Goal: Task Accomplishment & Management: Complete application form

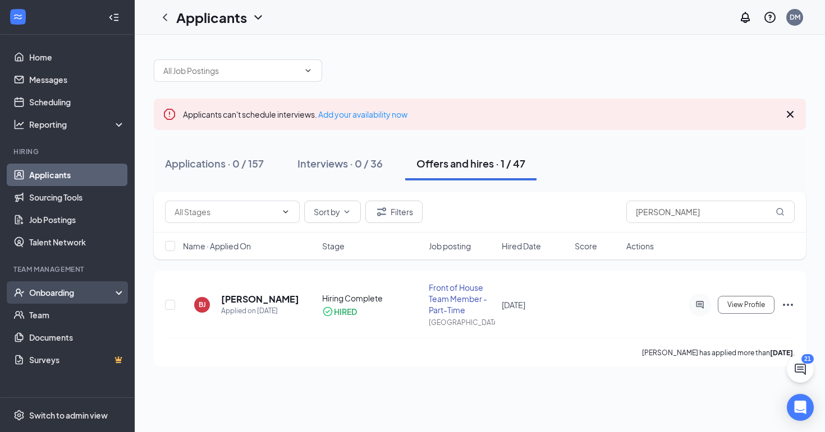
click at [52, 294] on div "Onboarding" at bounding box center [72, 292] width 86 height 11
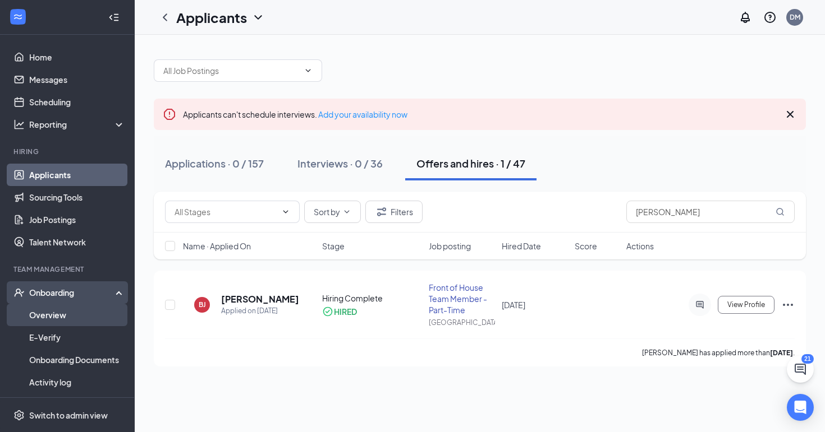
click at [62, 319] on link "Overview" at bounding box center [77, 315] width 96 height 22
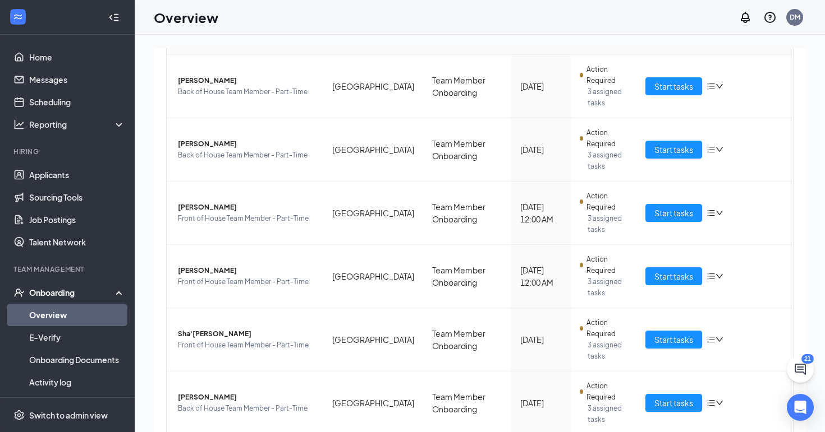
scroll to position [337, 0]
click at [186, 265] on span "[PERSON_NAME]" at bounding box center [246, 270] width 136 height 11
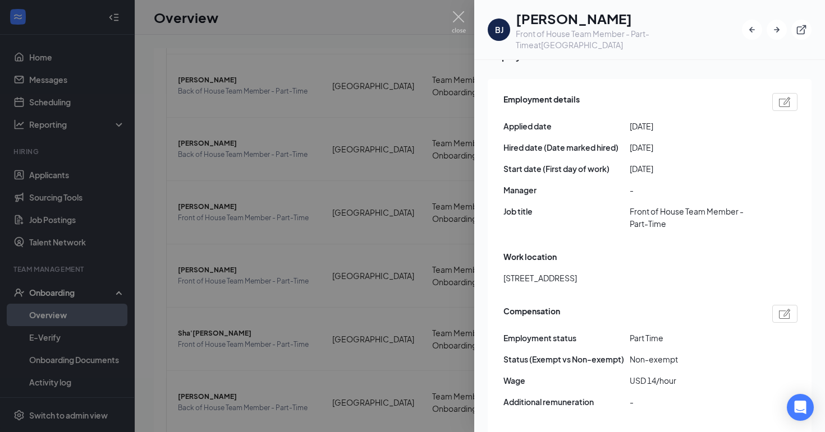
scroll to position [563, 0]
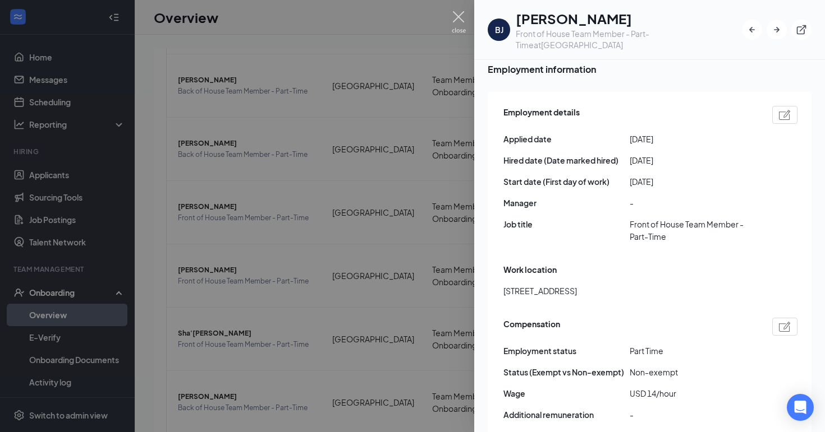
click at [457, 13] on img at bounding box center [459, 22] width 14 height 22
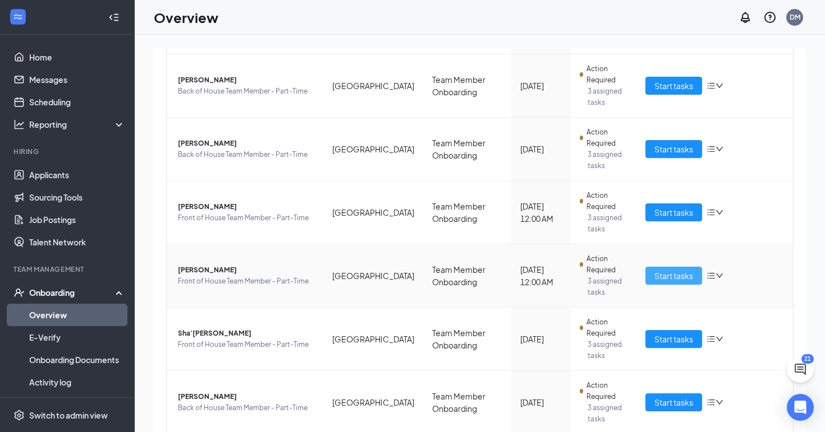
click at [670, 270] on span "Start tasks" at bounding box center [673, 276] width 39 height 12
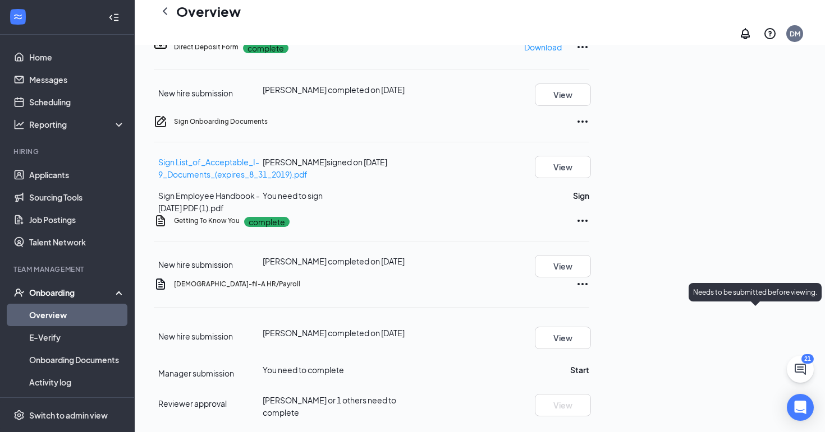
scroll to position [199, 0]
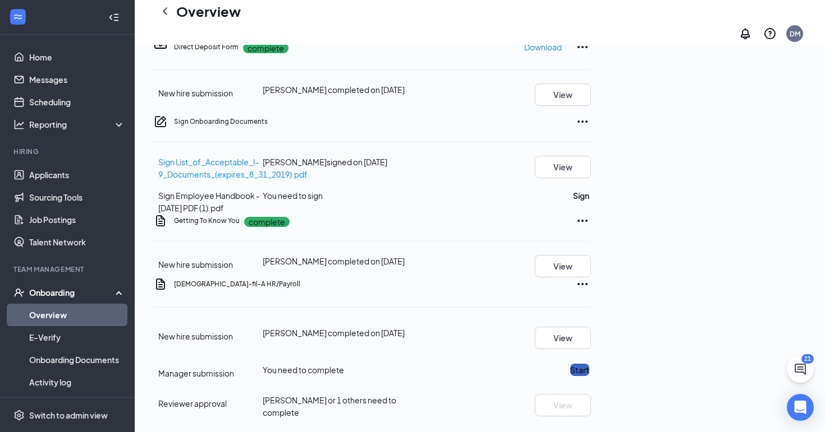
click at [589, 364] on button "Start" at bounding box center [579, 370] width 19 height 12
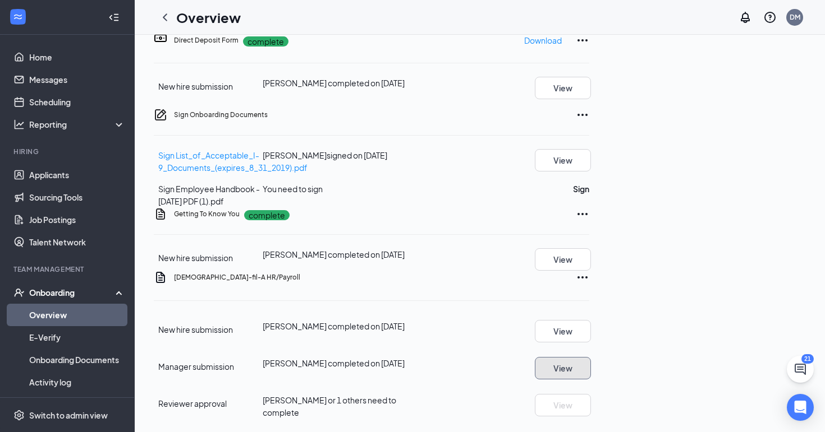
scroll to position [0, 0]
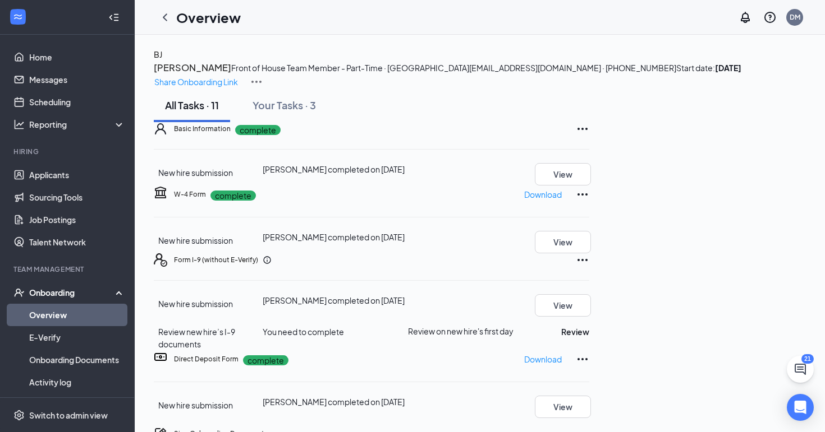
click at [231, 75] on h3 "[PERSON_NAME]" at bounding box center [192, 68] width 77 height 15
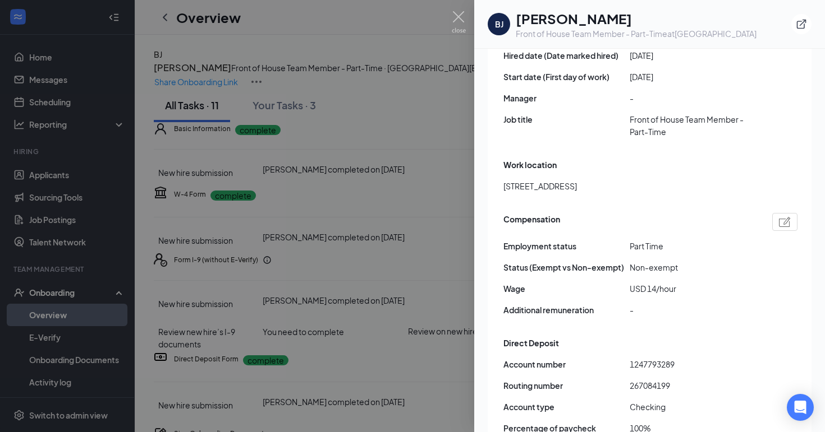
scroll to position [657, 0]
click at [434, 242] on div at bounding box center [412, 216] width 825 height 432
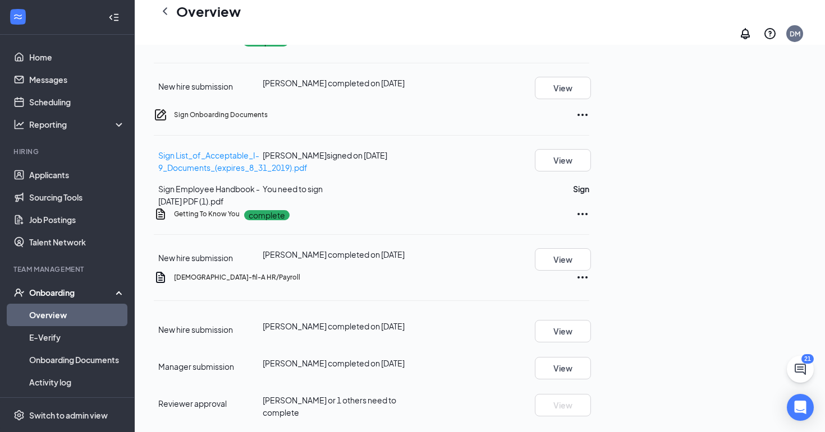
scroll to position [367, 0]
click at [589, 19] on button "Review" at bounding box center [575, 13] width 28 height 12
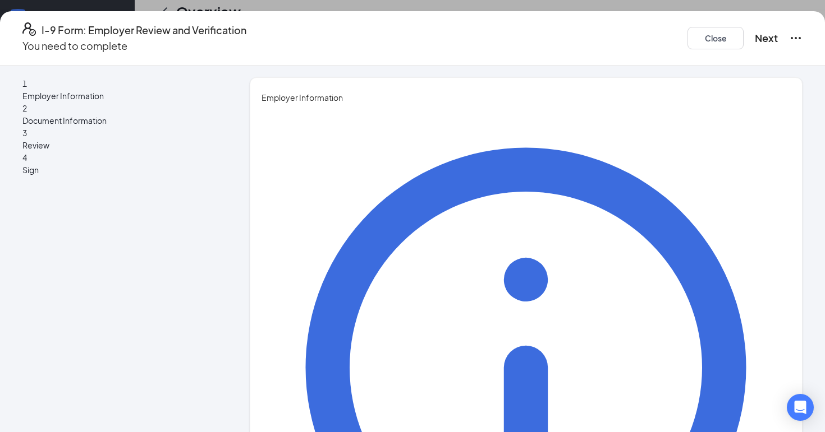
type input "[PERSON_NAME]"
type input "Mahrous"
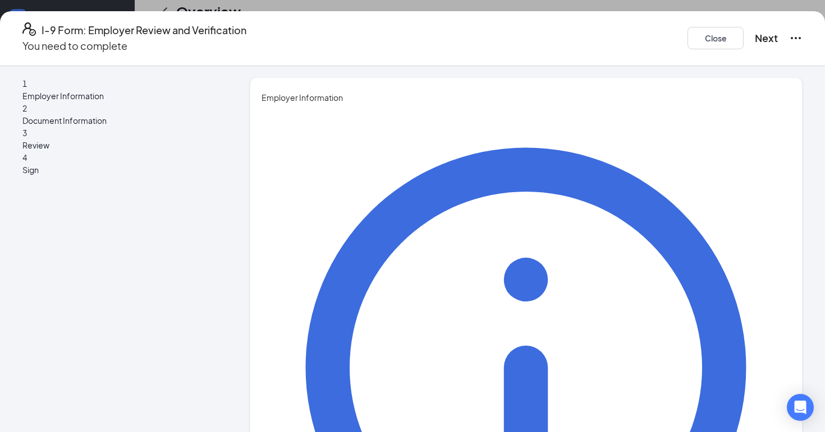
type input "People Manager"
click at [754, 30] on button "Next" at bounding box center [765, 38] width 23 height 16
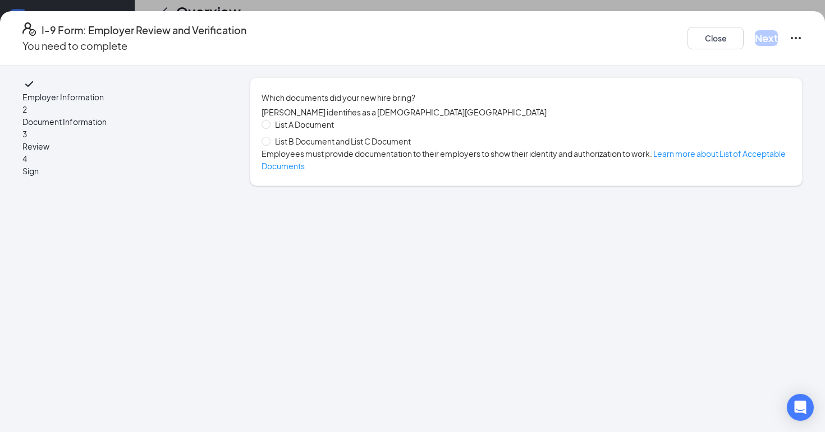
click at [329, 148] on span "List B Document and List C Document" at bounding box center [342, 141] width 145 height 12
click at [269, 145] on input "List B Document and List C Document" at bounding box center [265, 141] width 8 height 8
radio input "true"
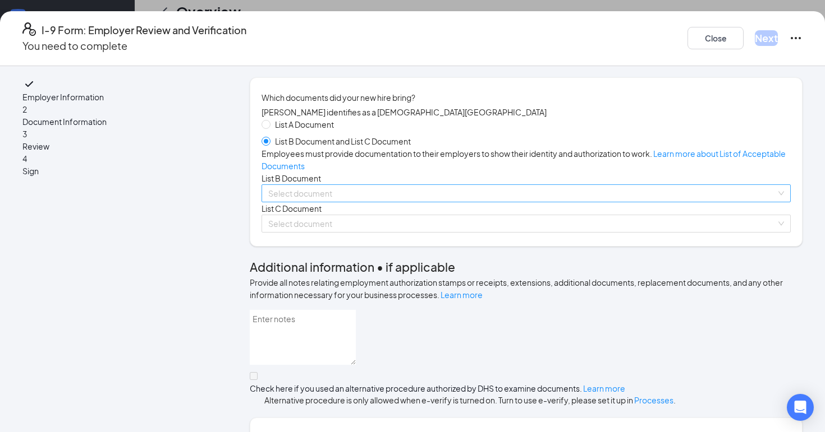
click at [339, 202] on input "search" at bounding box center [522, 193] width 508 height 17
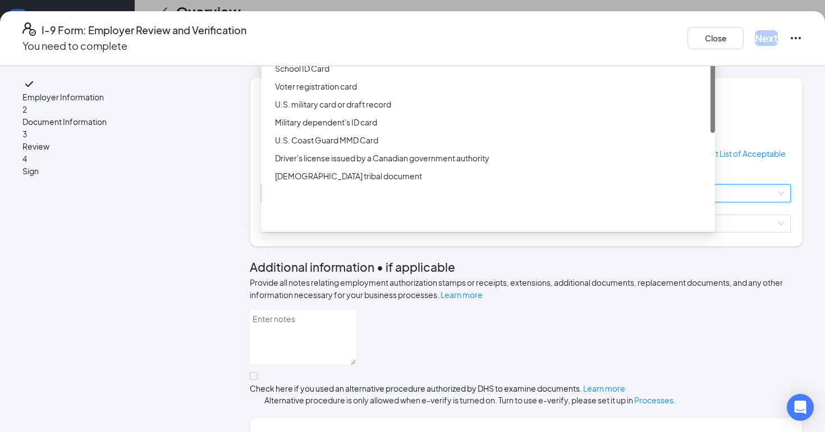
click at [352, 39] on div "Driver’s License issued by U.S State or outlying US possession" at bounding box center [491, 32] width 433 height 12
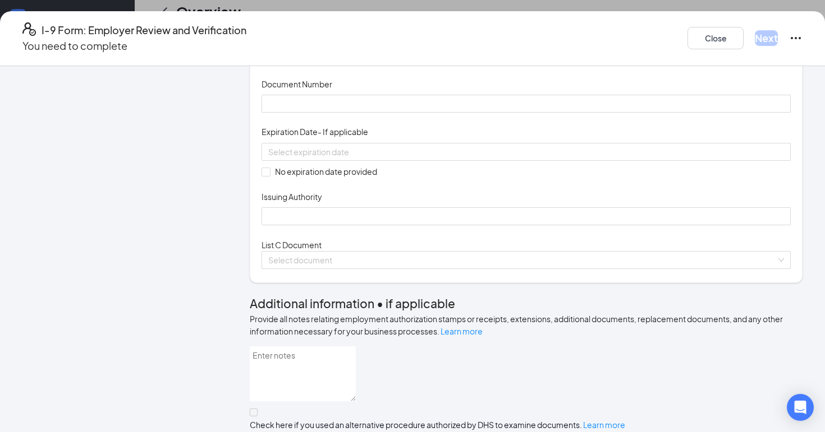
scroll to position [171, 0]
click at [355, 66] on span at bounding box center [525, 57] width 515 height 17
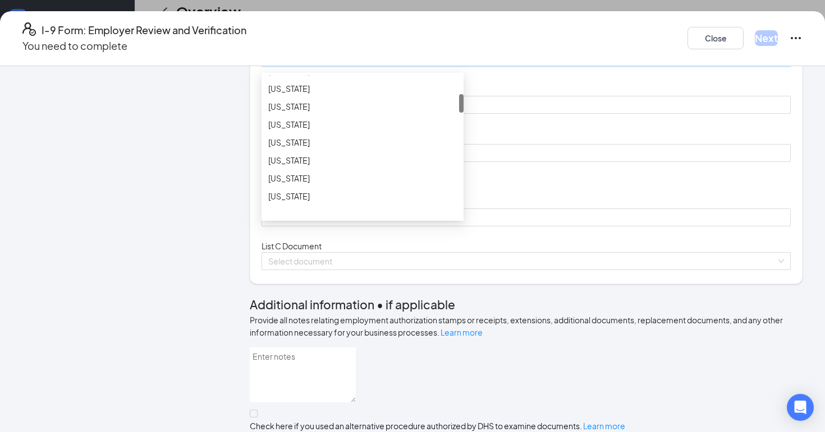
scroll to position [143, 0]
click at [354, 169] on div "[US_STATE]" at bounding box center [362, 160] width 202 height 18
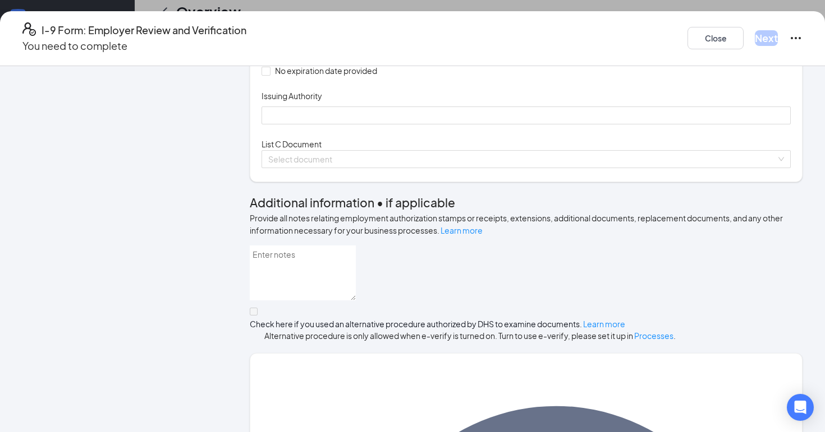
scroll to position [274, 0]
click at [352, 10] on input "Document Number" at bounding box center [525, 1] width 529 height 18
type input "J628322257000"
click at [406, 56] on input at bounding box center [524, 49] width 513 height 12
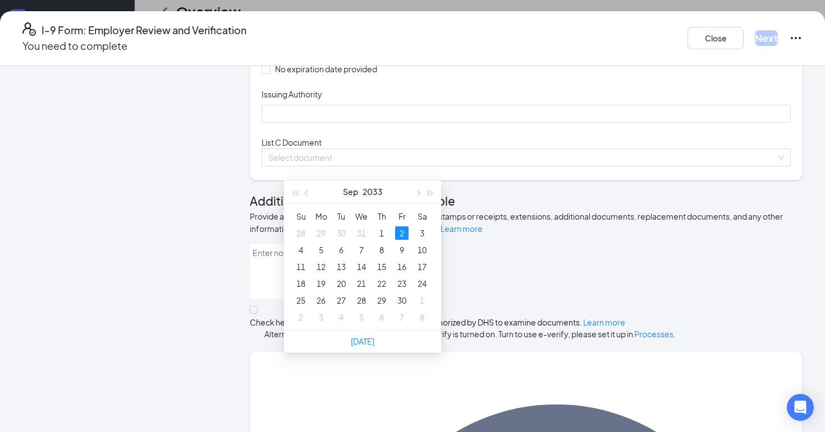
click at [406, 227] on div "2" at bounding box center [401, 233] width 13 height 13
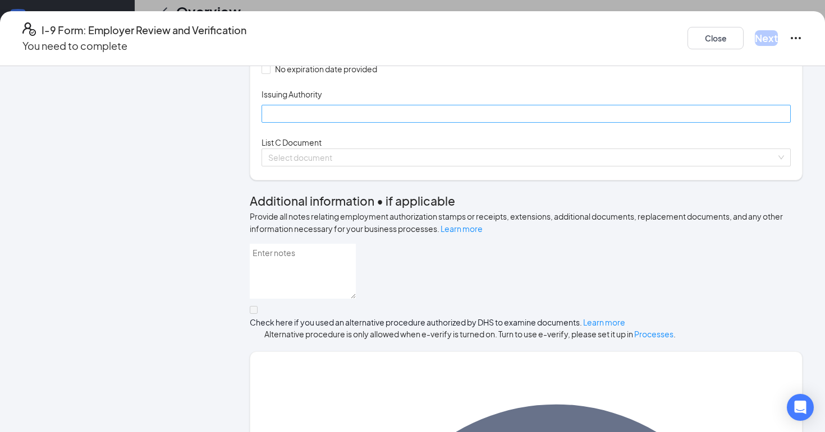
type input "[DATE]"
click at [436, 123] on input "Issuing Authority" at bounding box center [525, 114] width 529 height 18
type input "[US_STATE]"
click at [377, 167] on div "List C Document Select document" at bounding box center [525, 151] width 529 height 30
click at [375, 166] on input "search" at bounding box center [522, 157] width 508 height 17
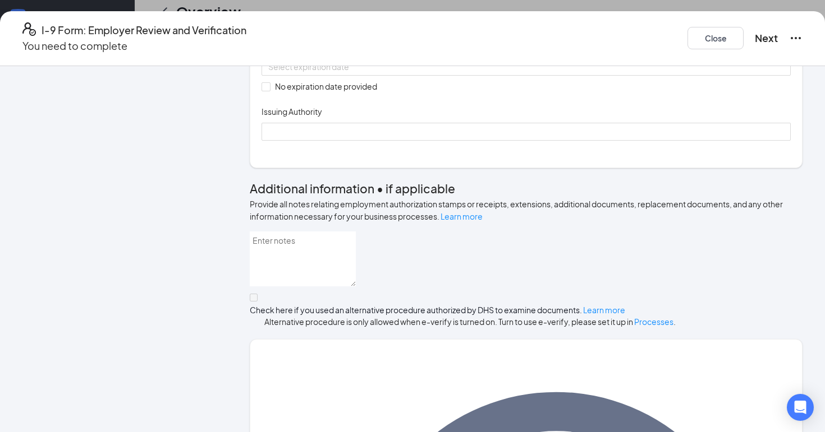
scroll to position [447, 0]
click at [376, 29] on input "Document Number" at bounding box center [525, 20] width 529 height 18
type input "766861320"
click at [472, 73] on div at bounding box center [525, 67] width 515 height 12
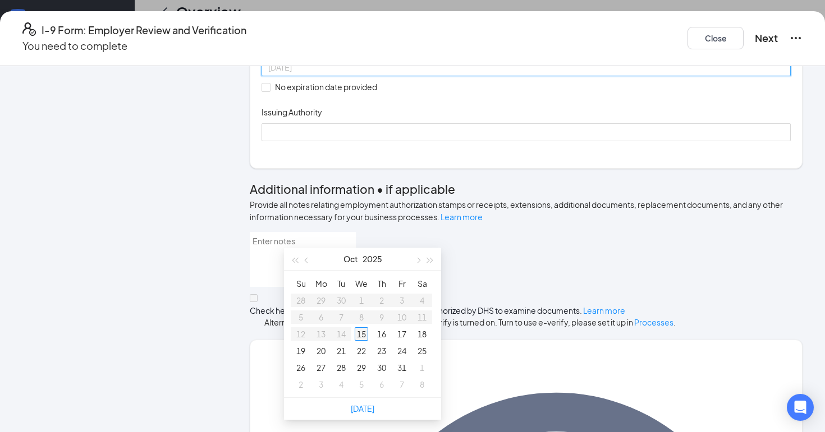
type input "[DATE]"
click at [584, 141] on div "Document Title Unrestricted Social Security Card Document Number 766861320 Expi…" at bounding box center [525, 67] width 529 height 147
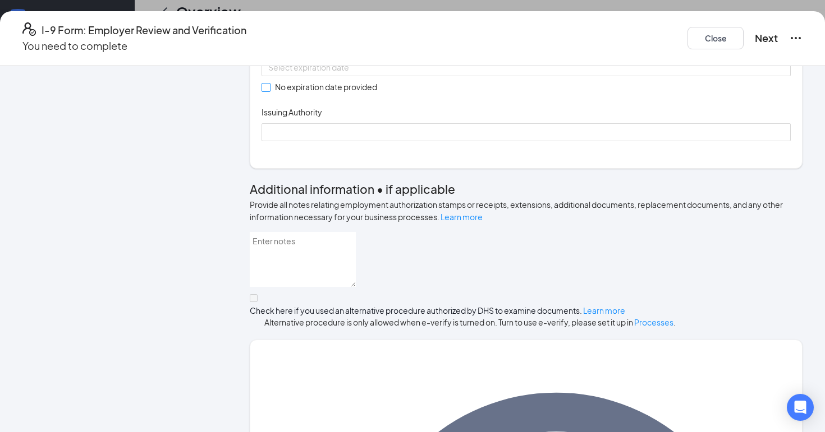
click at [321, 93] on span "No expiration date provided" at bounding box center [325, 87] width 111 height 12
click at [269, 91] on input "No expiration date provided" at bounding box center [265, 87] width 8 height 8
checkbox input "true"
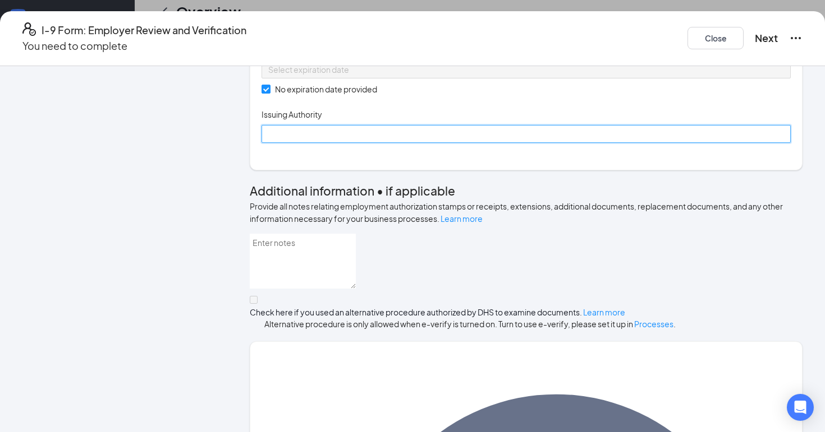
click at [330, 143] on input "Issuing Authority" at bounding box center [525, 134] width 529 height 18
type input "[GEOGRAPHIC_DATA]"
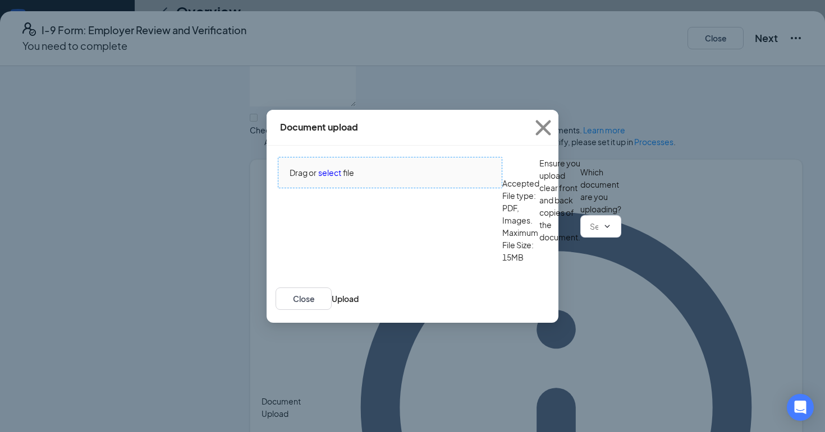
click at [414, 167] on div "Drag or select file" at bounding box center [389, 173] width 223 height 12
click at [589, 233] on input "text" at bounding box center [593, 226] width 8 height 12
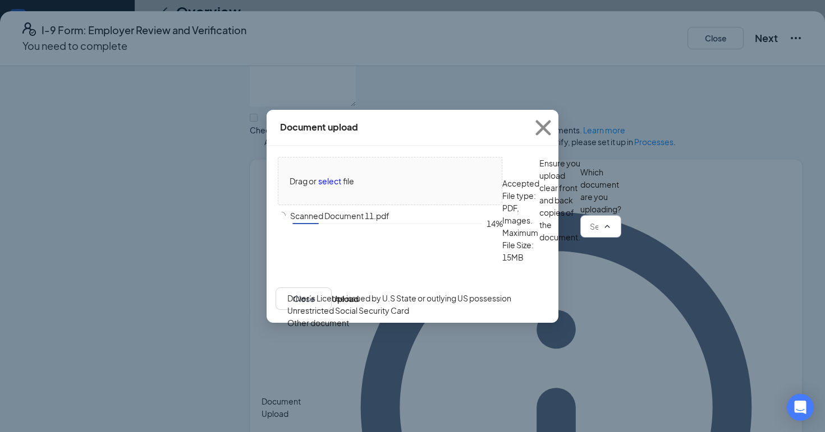
click at [347, 303] on div "Driver’s License issued by U.S State or outlying US possession" at bounding box center [399, 298] width 224 height 12
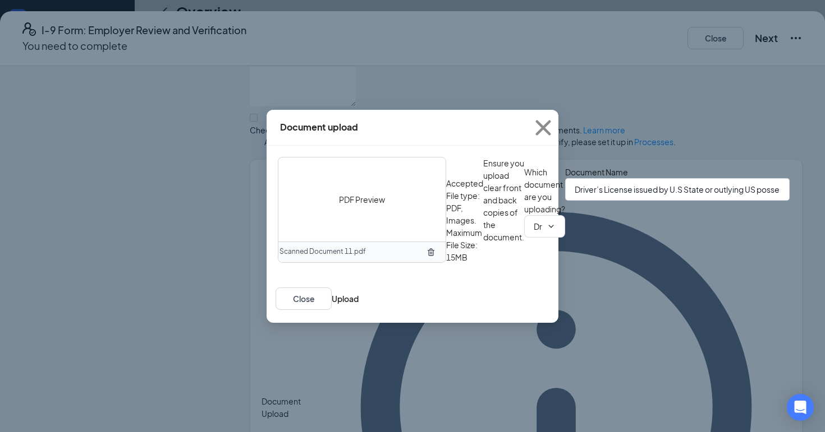
click at [365, 158] on div "PDF Preview" at bounding box center [361, 200] width 167 height 84
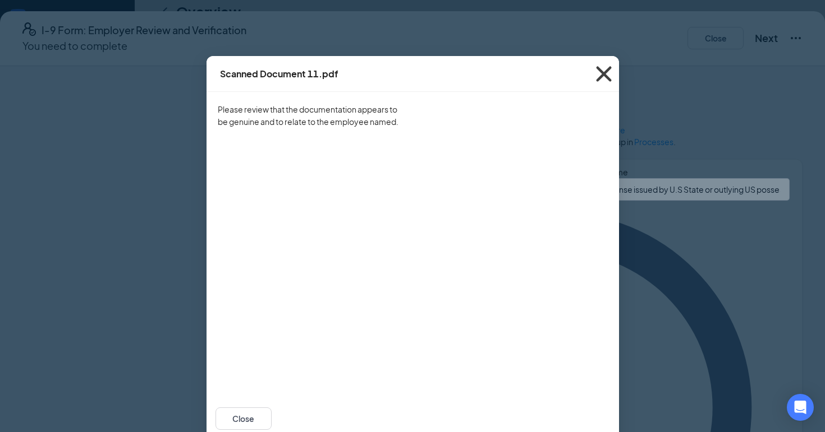
click at [598, 77] on icon "Cross" at bounding box center [603, 74] width 30 height 30
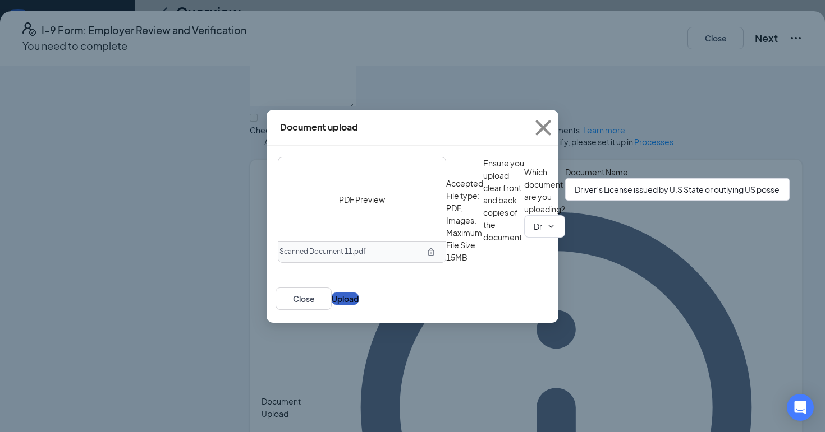
click at [358, 305] on button "Upload" at bounding box center [344, 299] width 27 height 12
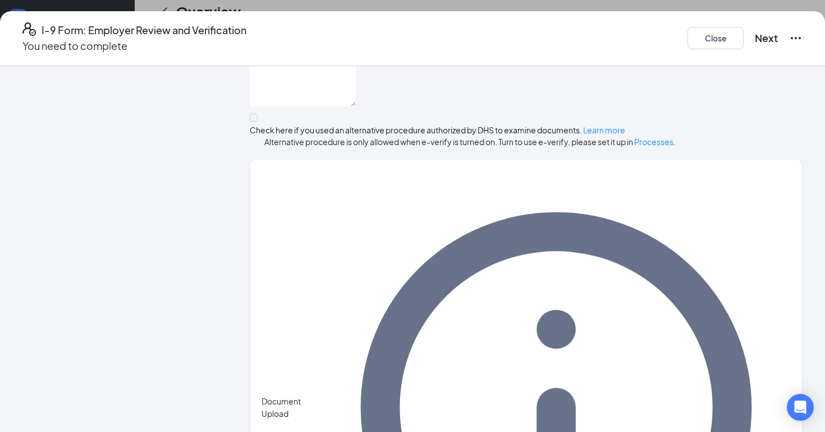
scroll to position [735, 0]
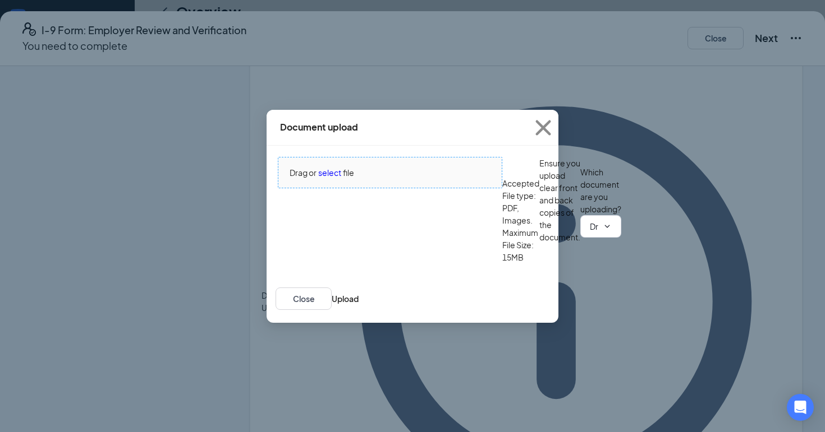
click at [352, 173] on span "Drag or select file" at bounding box center [389, 173] width 223 height 30
click at [589, 233] on input "Driver’s License issued by U.S State or outlying US possession" at bounding box center [593, 226] width 8 height 12
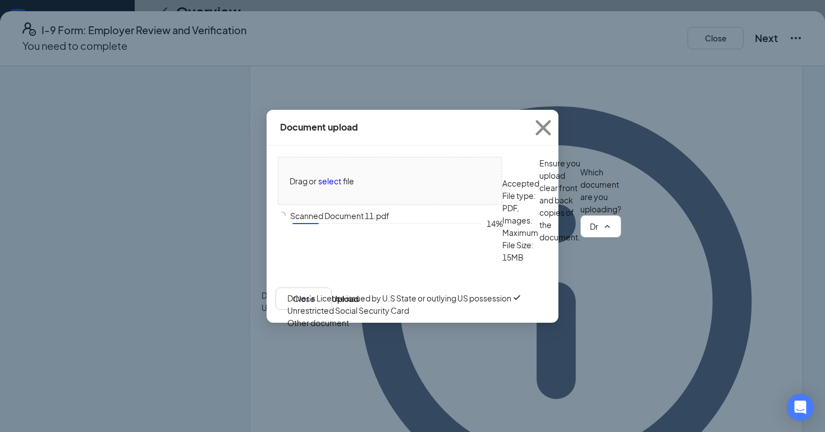
click at [448, 317] on div "Unrestricted Social Security Card" at bounding box center [404, 311] width 235 height 12
type input "Unrestricted Social Security Card"
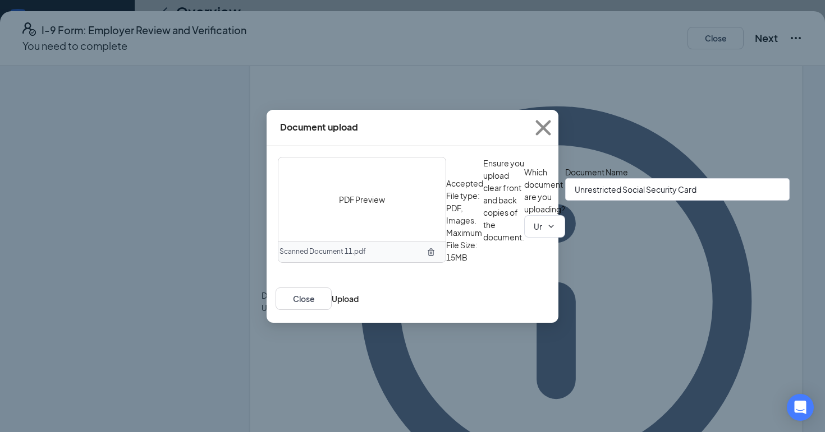
click at [395, 158] on div "PDF Preview" at bounding box center [361, 200] width 167 height 84
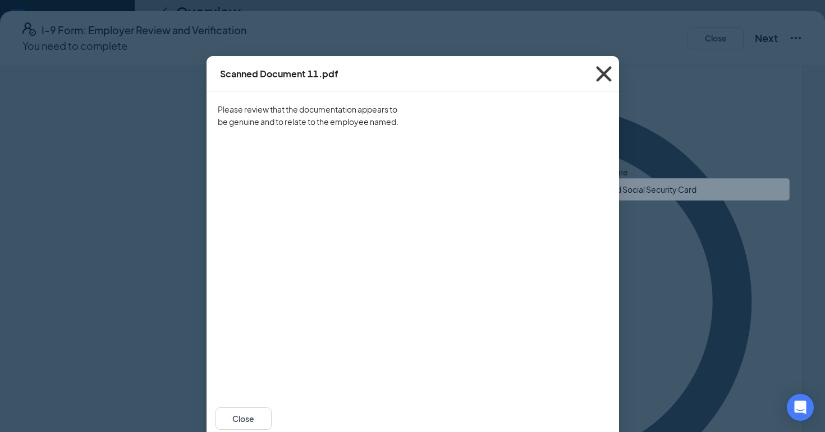
click at [606, 69] on icon "Cross" at bounding box center [603, 74] width 30 height 30
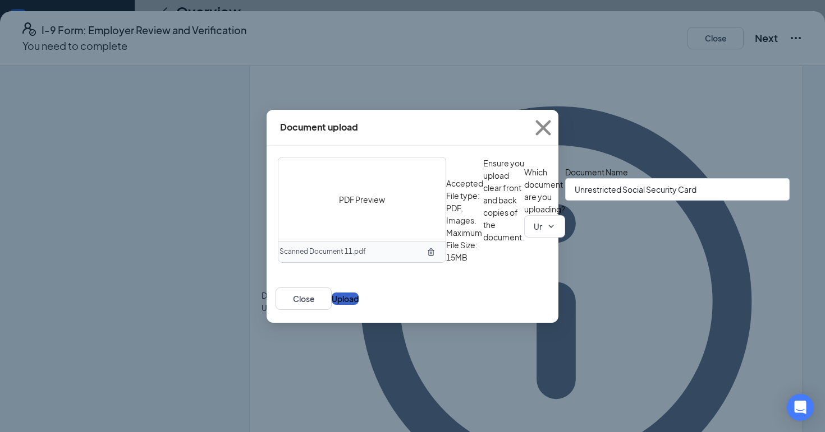
click at [358, 305] on button "Upload" at bounding box center [344, 299] width 27 height 12
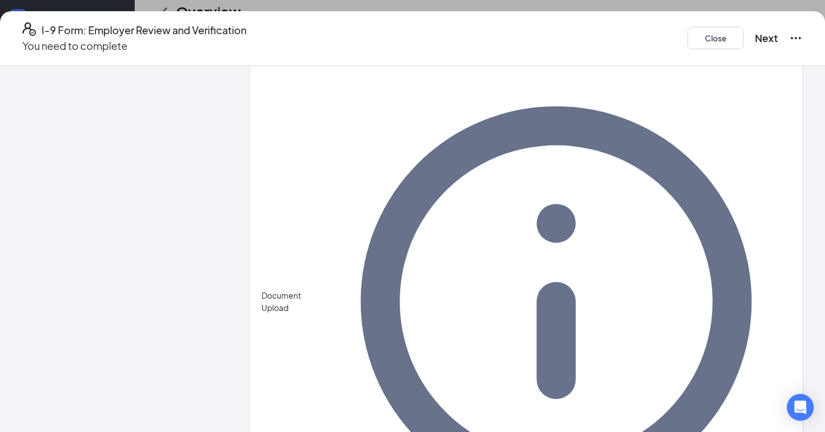
scroll to position [476, 0]
click at [754, 42] on button "Next" at bounding box center [765, 38] width 23 height 16
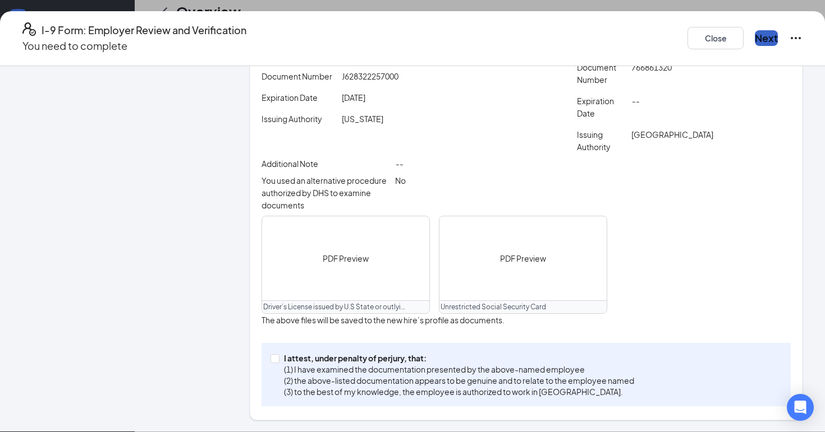
scroll to position [341, 0]
click at [449, 359] on p "I attest, under penalty of perjury, that:" at bounding box center [459, 358] width 350 height 11
click at [278, 359] on input "I attest, under penalty of [PERSON_NAME], that: (1) I have examined the documen…" at bounding box center [274, 358] width 8 height 8
checkbox input "true"
click at [754, 38] on button "Next" at bounding box center [765, 38] width 23 height 16
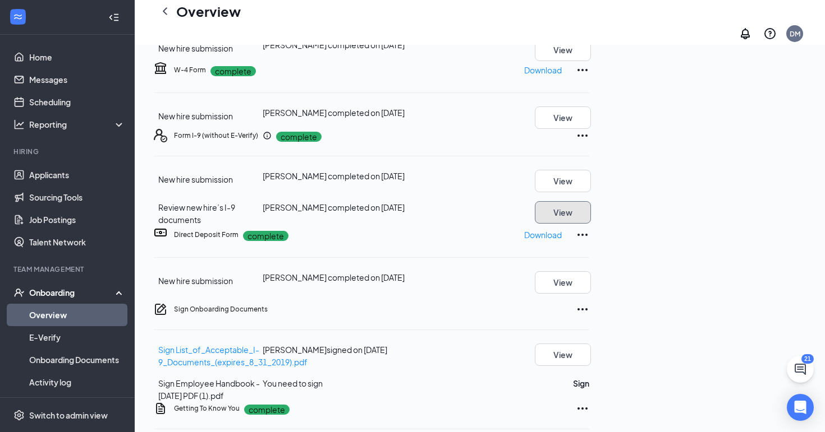
scroll to position [135, 0]
click at [589, 377] on button "Sign" at bounding box center [581, 383] width 16 height 12
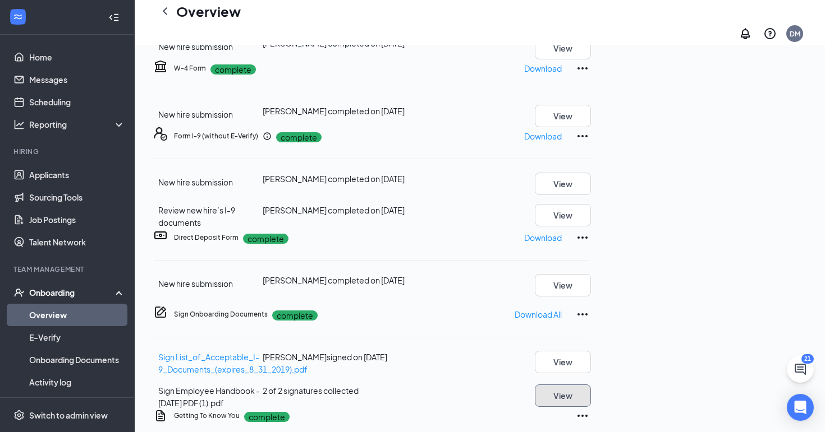
scroll to position [0, 0]
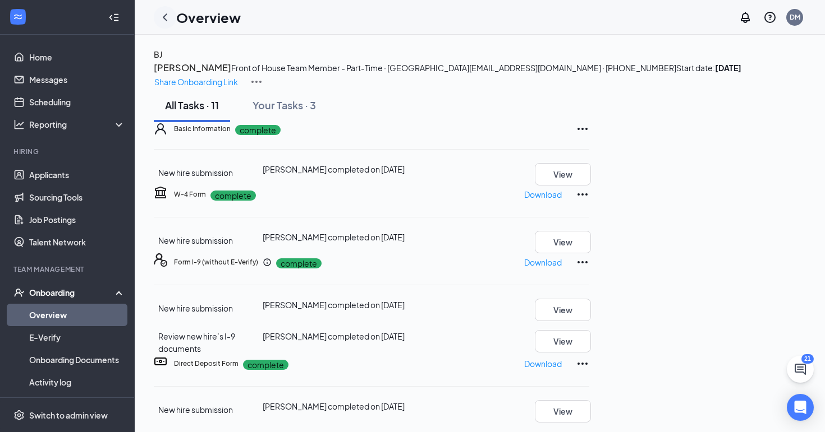
click at [165, 19] on icon "ChevronLeft" at bounding box center [164, 17] width 13 height 13
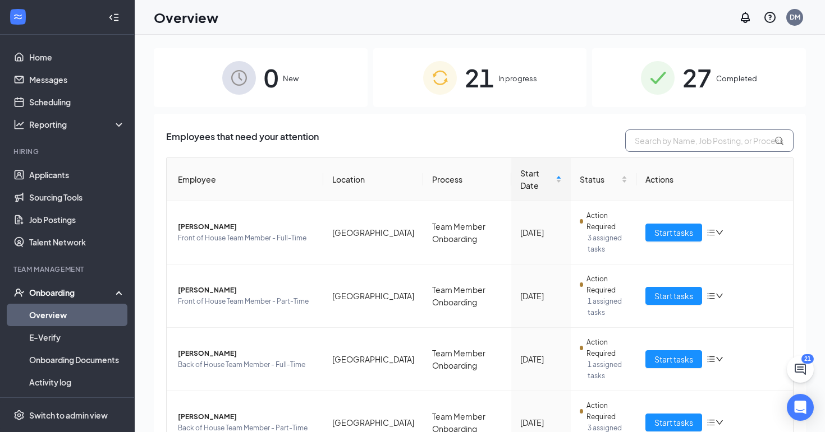
click at [666, 135] on input "text" at bounding box center [709, 141] width 168 height 22
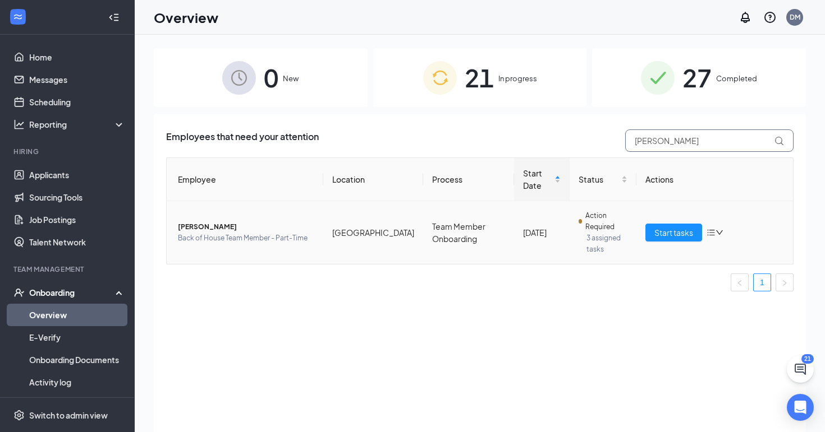
type input "[PERSON_NAME]"
click at [218, 225] on span "[PERSON_NAME]" at bounding box center [246, 227] width 136 height 11
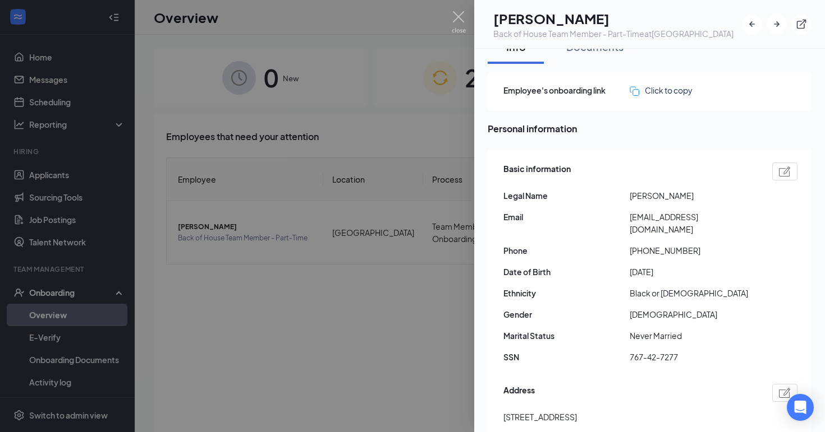
scroll to position [20, 0]
drag, startPoint x: 715, startPoint y: 217, endPoint x: 562, endPoint y: 217, distance: 152.6
click at [562, 217] on div "Email [EMAIL_ADDRESS][DOMAIN_NAME]" at bounding box center [650, 222] width 294 height 25
copy div "[EMAIL_ADDRESS][DOMAIN_NAME]"
